Goal: Task Accomplishment & Management: Use online tool/utility

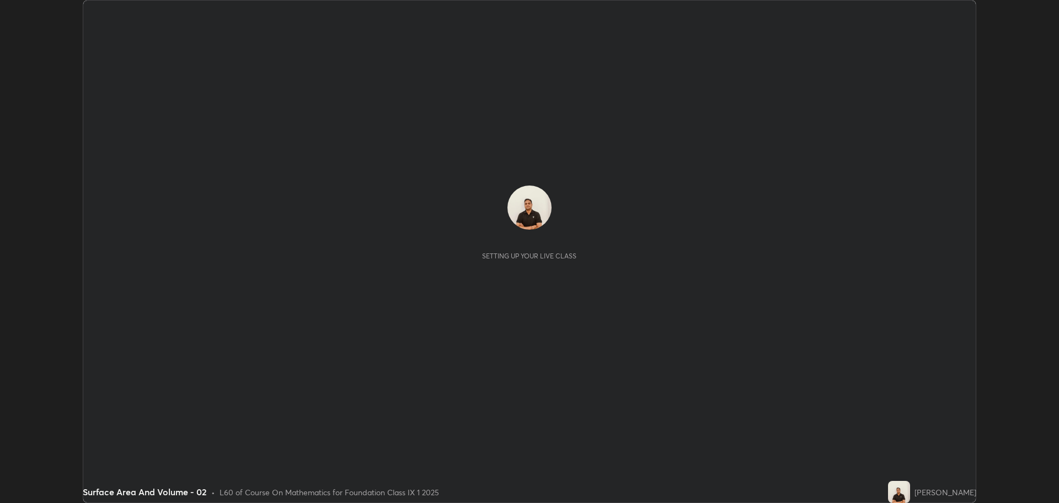
scroll to position [503, 1059]
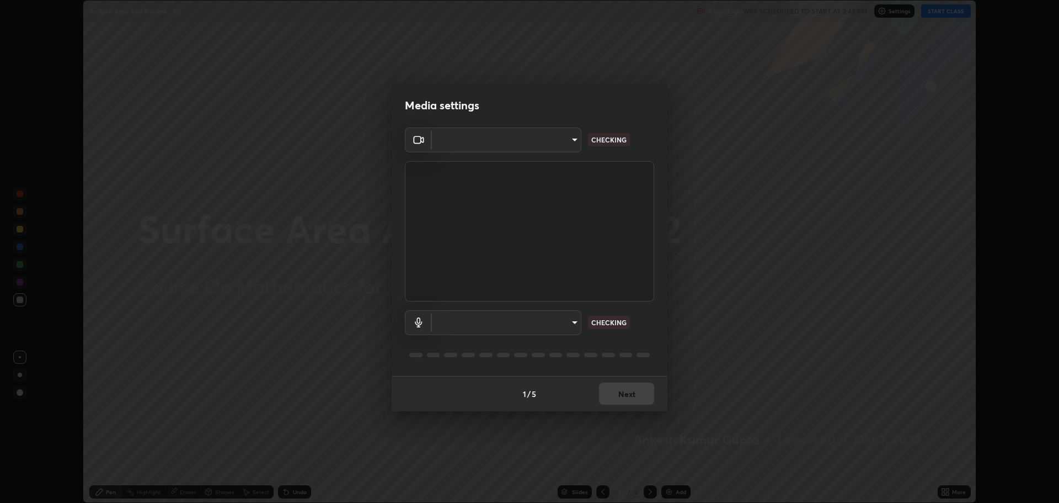
type input "818fcefd3fddf3d091a7478ec67eb8981ca9e8ab5665e76ce228af1b2ffa74de"
type input "9eef42aa830c615b5d7534580cc3e66c86575aa8da00648f2c59efabe6233f6d"
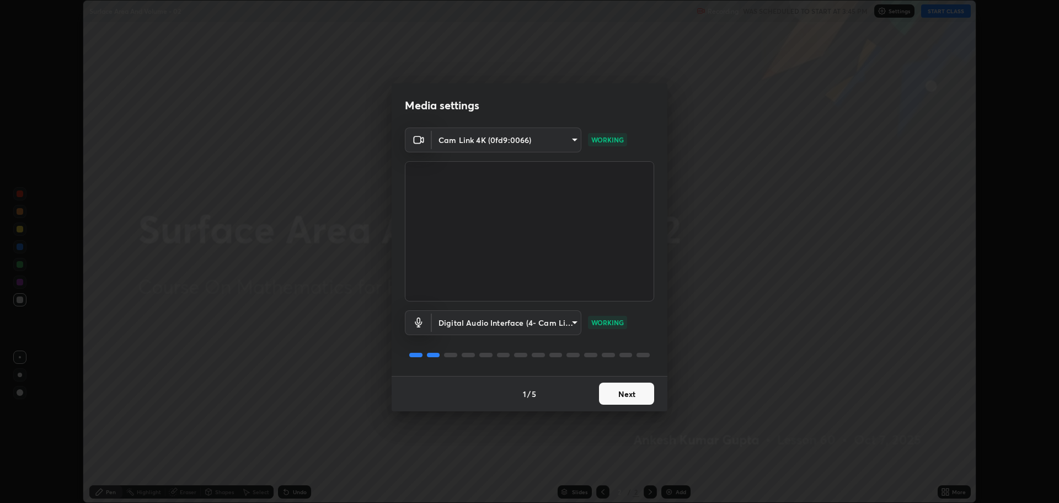
click at [611, 398] on button "Next" at bounding box center [626, 393] width 55 height 22
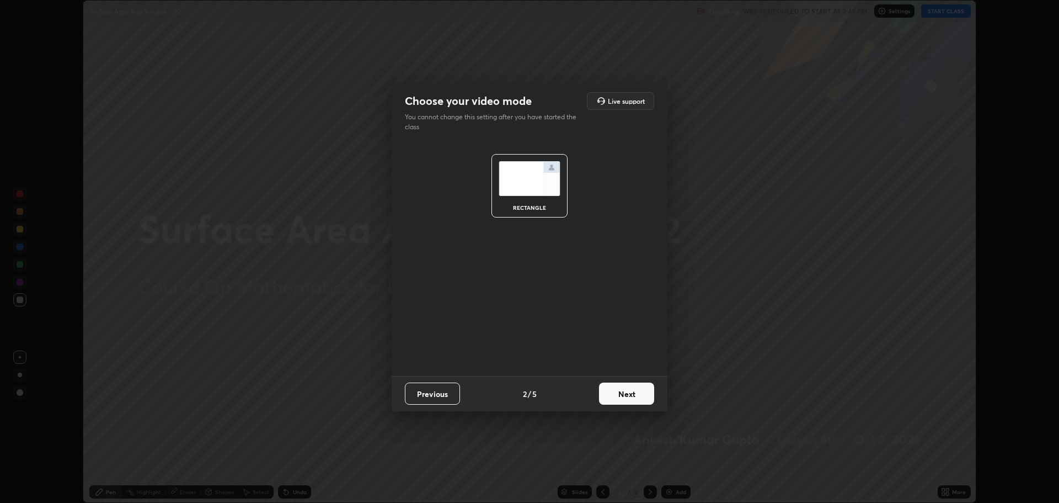
click at [614, 397] on button "Next" at bounding box center [626, 393] width 55 height 22
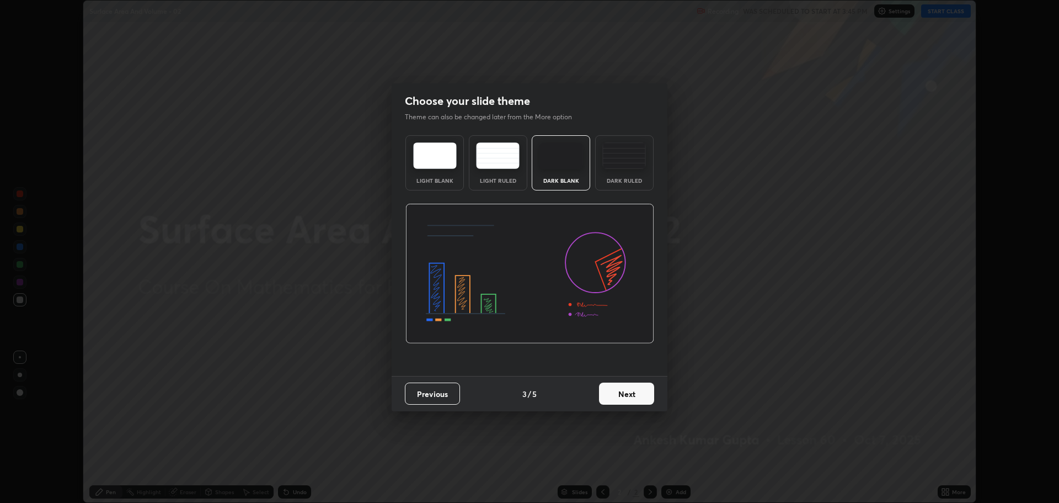
click at [615, 392] on button "Next" at bounding box center [626, 393] width 55 height 22
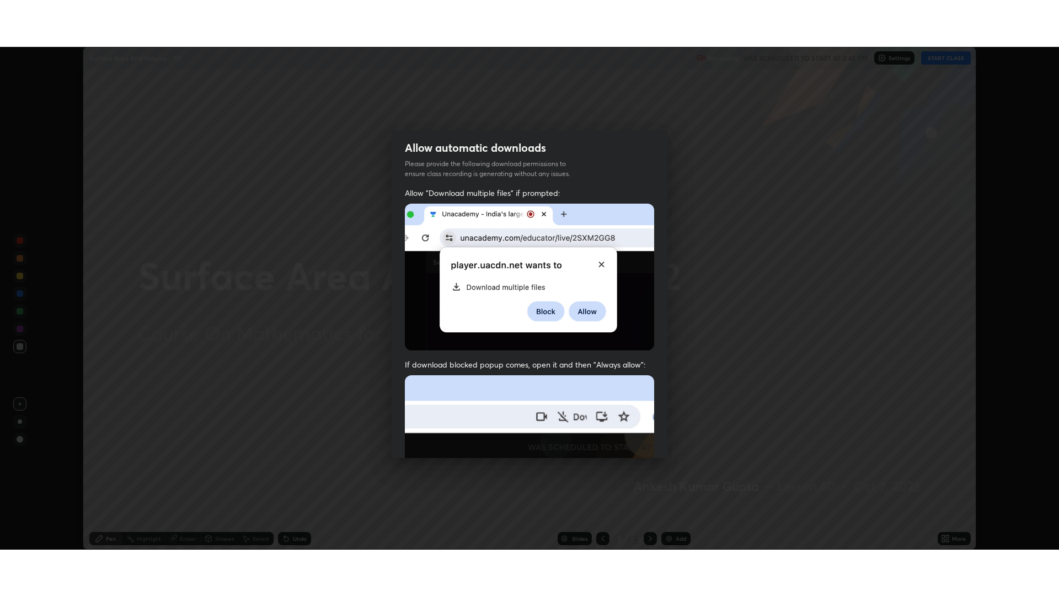
scroll to position [224, 0]
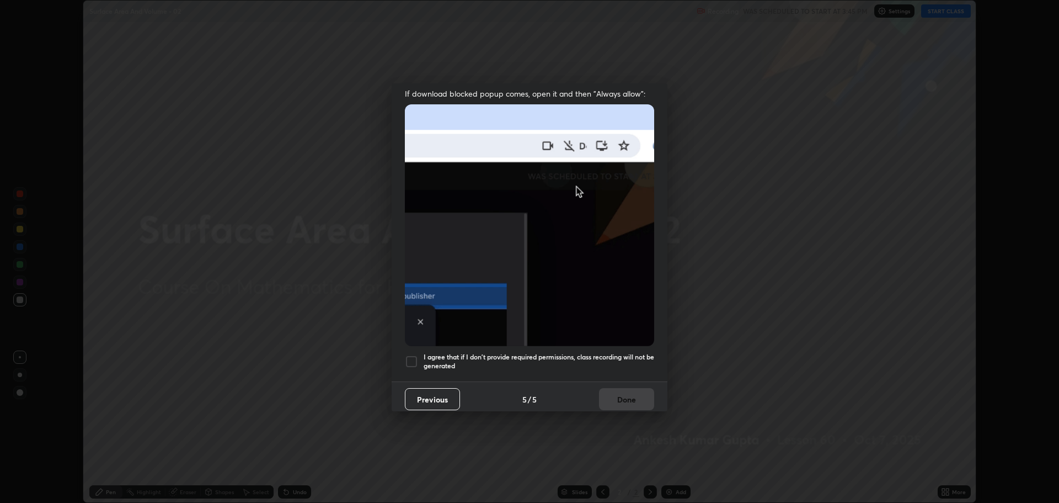
click at [408, 361] on div at bounding box center [411, 361] width 13 height 13
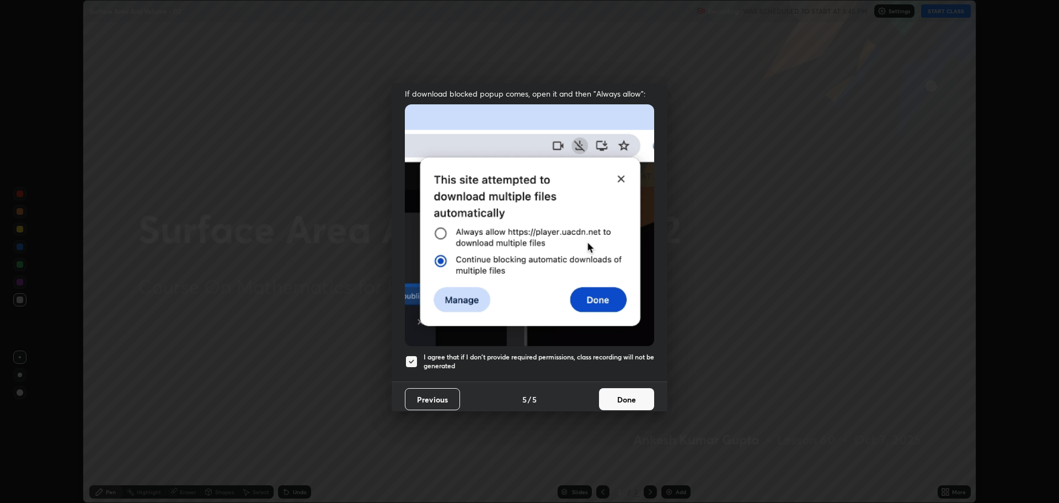
click at [611, 398] on button "Done" at bounding box center [626, 399] width 55 height 22
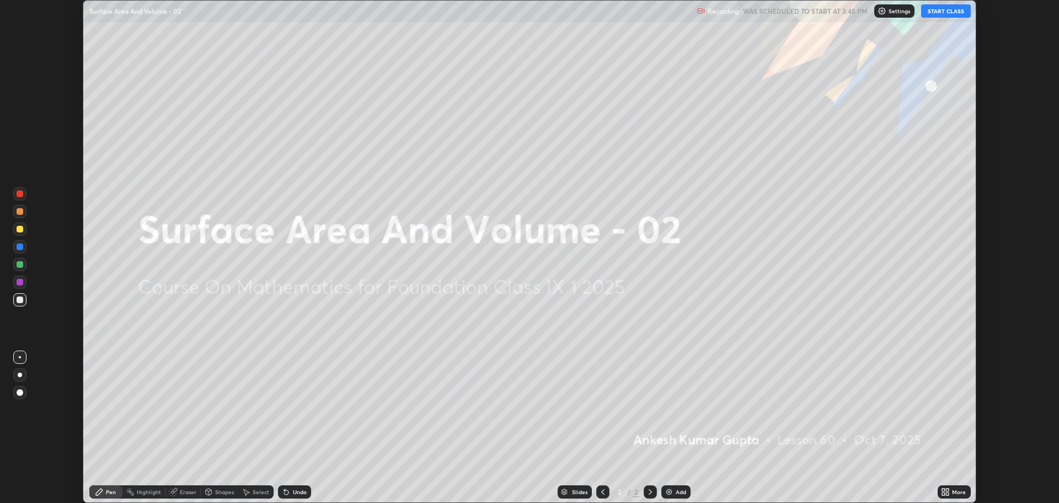
click at [941, 15] on button "START CLASS" at bounding box center [946, 10] width 50 height 13
click at [951, 491] on div "More" at bounding box center [954, 491] width 33 height 13
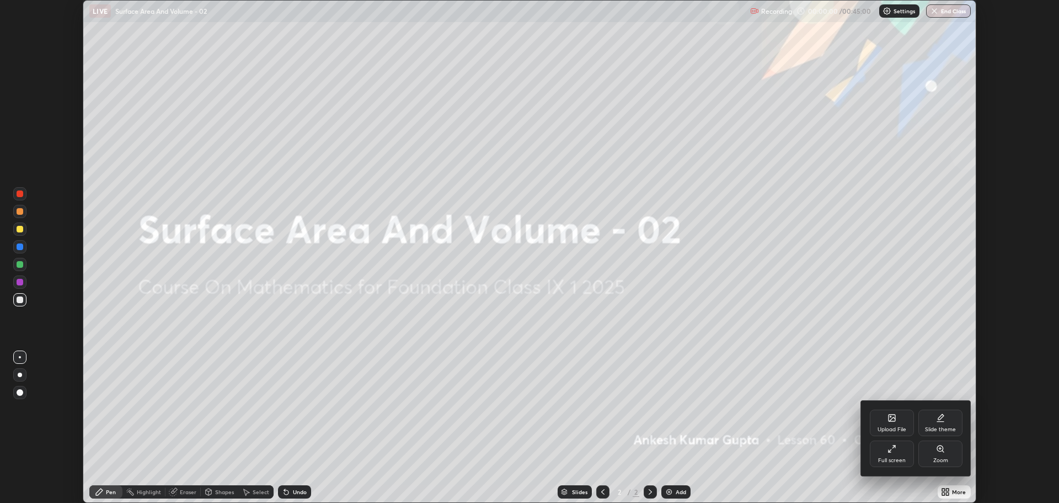
click at [894, 465] on div "Full screen" at bounding box center [892, 453] width 44 height 26
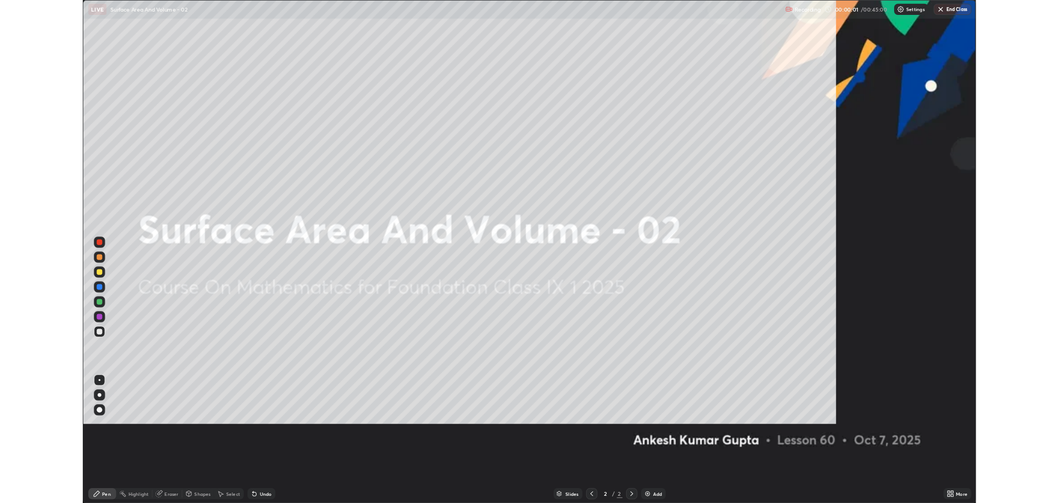
scroll to position [596, 1059]
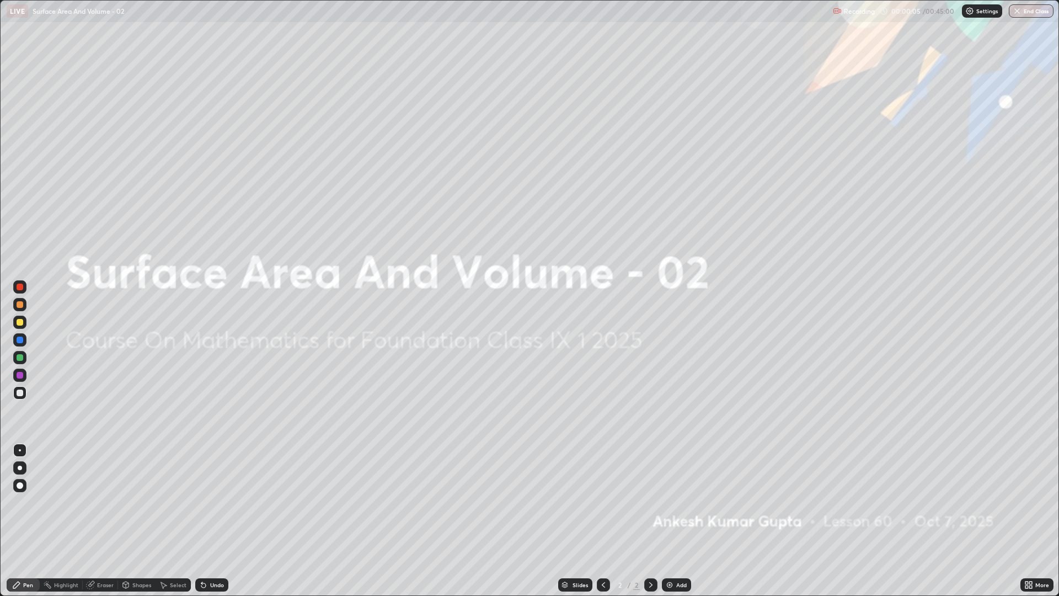
click at [670, 502] on img at bounding box center [669, 584] width 9 height 9
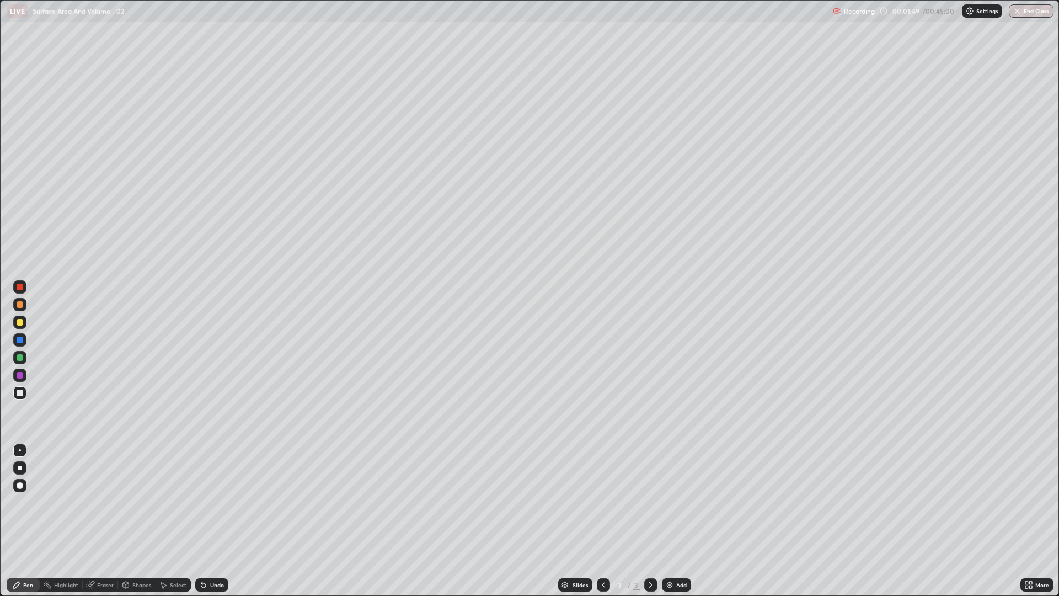
click at [102, 502] on div "Eraser" at bounding box center [105, 585] width 17 height 6
click at [31, 502] on div "Pen" at bounding box center [28, 585] width 10 height 6
click at [20, 320] on div at bounding box center [20, 322] width 7 height 7
click at [99, 502] on div "Eraser" at bounding box center [105, 585] width 17 height 6
click at [27, 502] on div "Pen" at bounding box center [28, 585] width 10 height 6
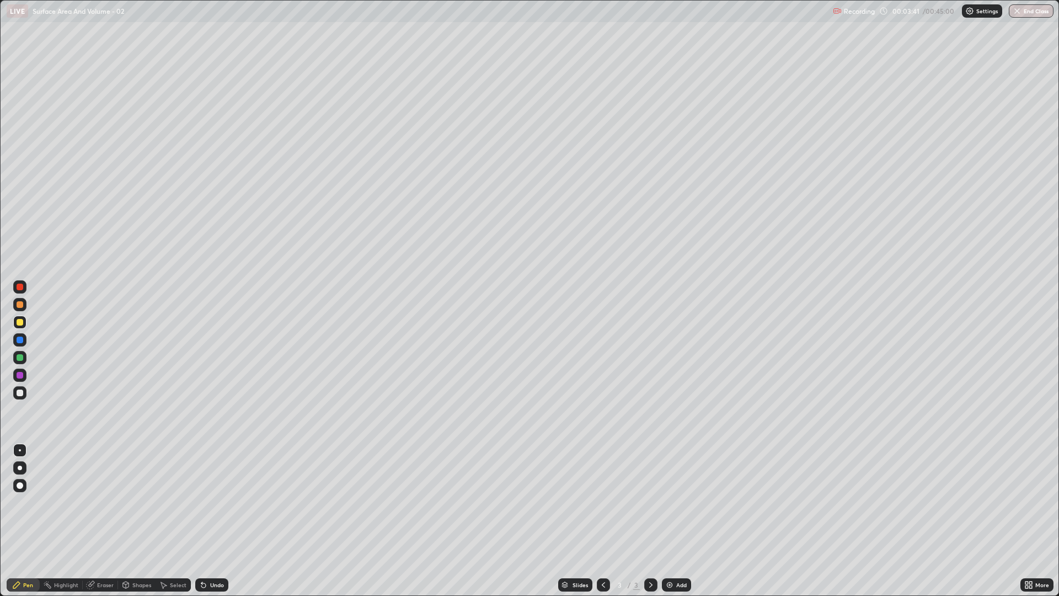
click at [752, 502] on div "Slides 3 / 3 Add" at bounding box center [624, 585] width 792 height 22
click at [674, 502] on div "Add" at bounding box center [676, 584] width 29 height 13
click at [15, 399] on div at bounding box center [19, 393] width 13 height 18
click at [603, 502] on icon at bounding box center [603, 584] width 9 height 9
click at [106, 502] on div "Eraser" at bounding box center [105, 585] width 17 height 6
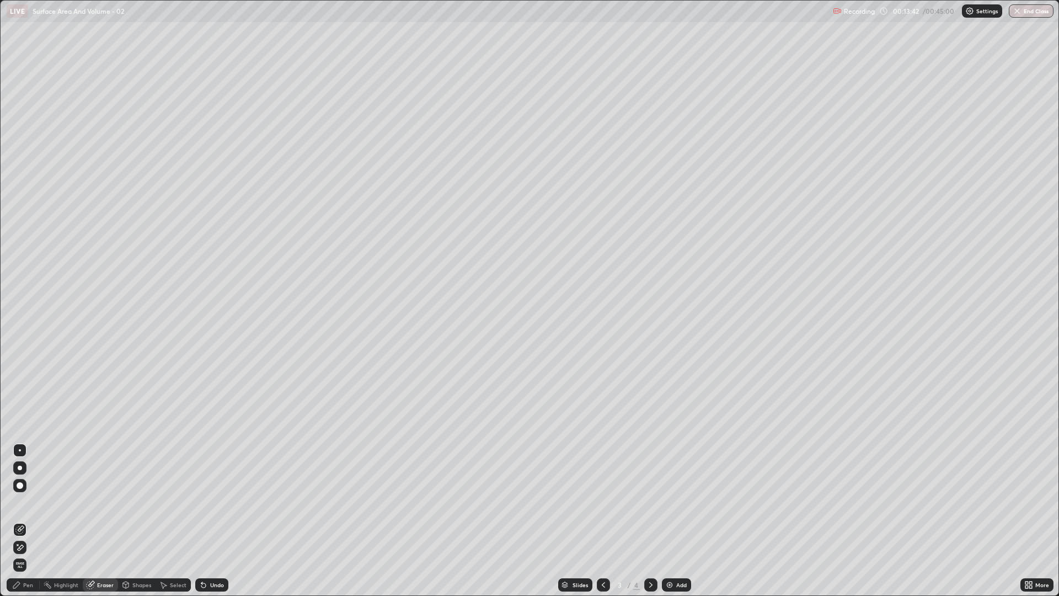
click at [23, 502] on div "Pen" at bounding box center [28, 585] width 10 height 6
click at [648, 502] on icon at bounding box center [651, 584] width 9 height 9
click at [99, 502] on div "Eraser" at bounding box center [100, 584] width 35 height 13
click at [38, 502] on div "Pen" at bounding box center [23, 584] width 33 height 13
click at [674, 502] on div "Add" at bounding box center [676, 584] width 29 height 13
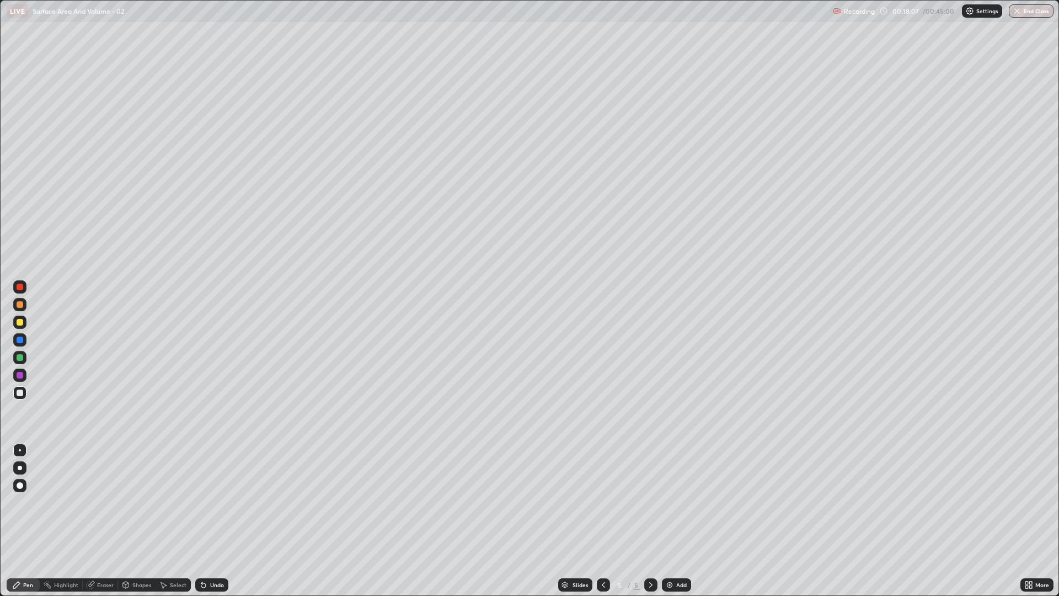
click at [604, 502] on icon at bounding box center [603, 584] width 9 height 9
click at [597, 502] on div at bounding box center [603, 584] width 13 height 13
click at [648, 502] on icon at bounding box center [651, 584] width 9 height 9
click at [652, 502] on icon at bounding box center [651, 584] width 9 height 9
click at [669, 502] on img at bounding box center [669, 584] width 9 height 9
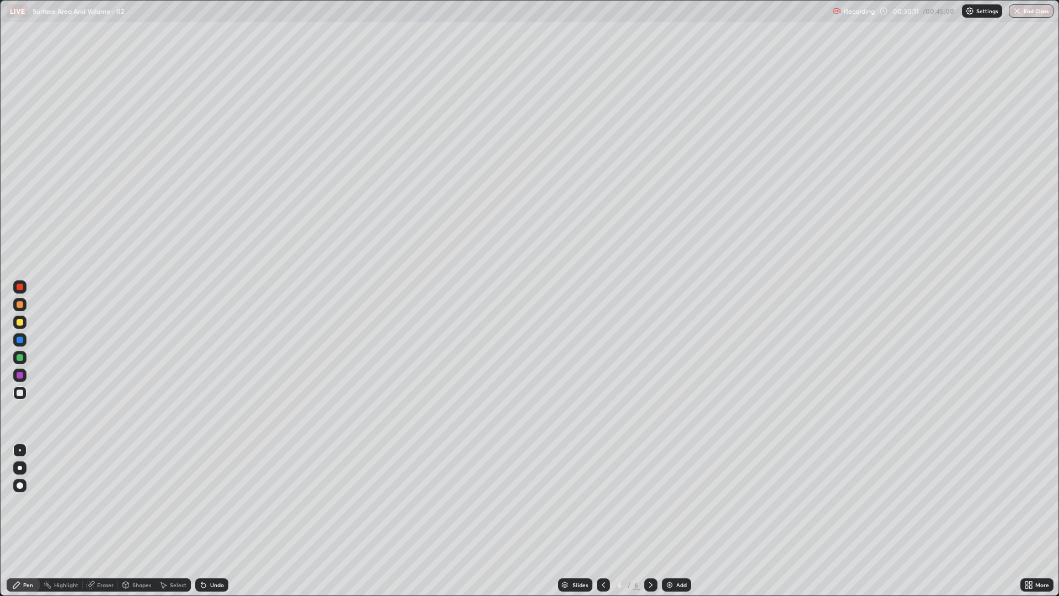
click at [211, 502] on div "Undo" at bounding box center [217, 585] width 14 height 6
click at [104, 502] on div "Eraser" at bounding box center [100, 584] width 35 height 13
click at [29, 502] on div "Pen" at bounding box center [23, 584] width 33 height 13
click at [651, 502] on icon at bounding box center [651, 584] width 9 height 9
click at [673, 502] on img at bounding box center [669, 584] width 9 height 9
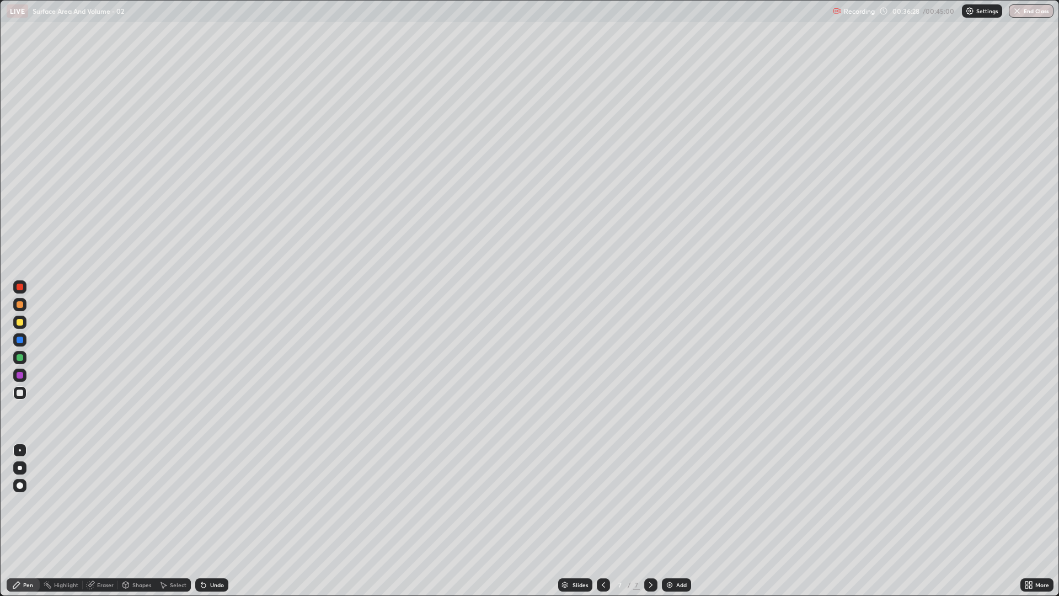
click at [19, 319] on div at bounding box center [20, 322] width 7 height 7
click at [19, 340] on div at bounding box center [20, 340] width 7 height 7
click at [20, 388] on div at bounding box center [19, 392] width 13 height 13
click at [1035, 13] on button "End Class" at bounding box center [1032, 10] width 44 height 13
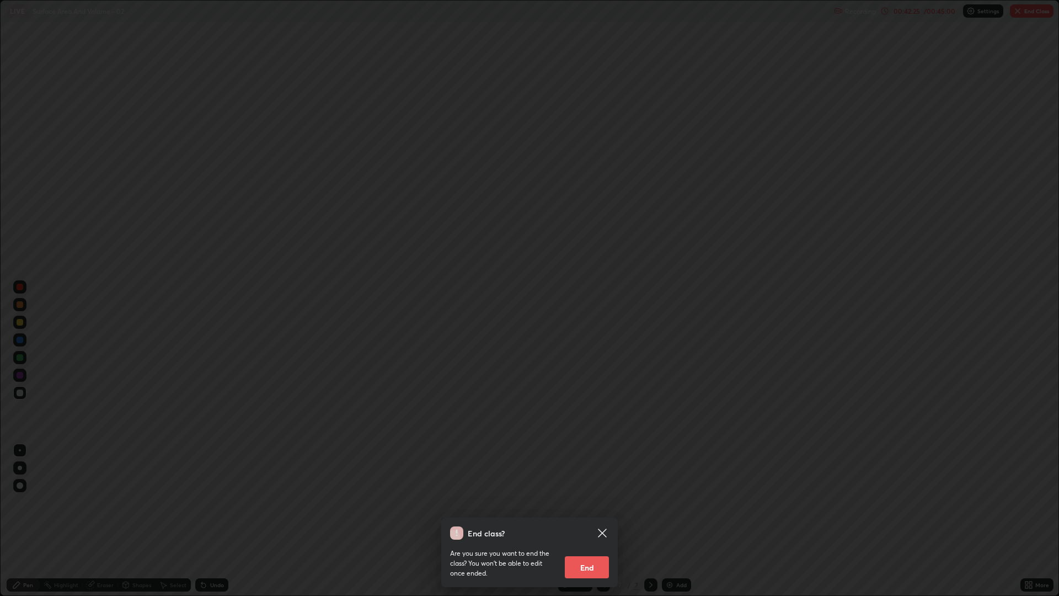
click at [585, 502] on button "End" at bounding box center [587, 567] width 44 height 22
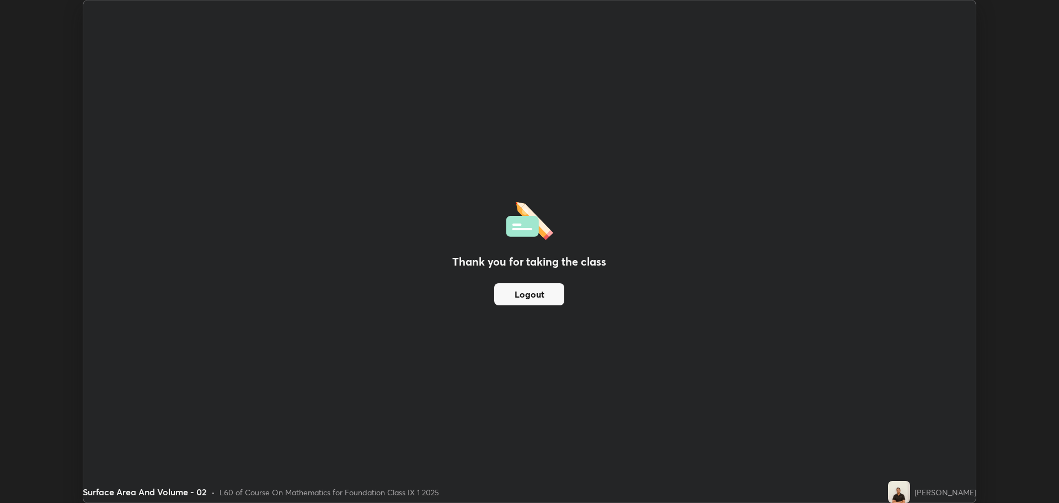
scroll to position [54672, 54115]
